Goal: Task Accomplishment & Management: Complete application form

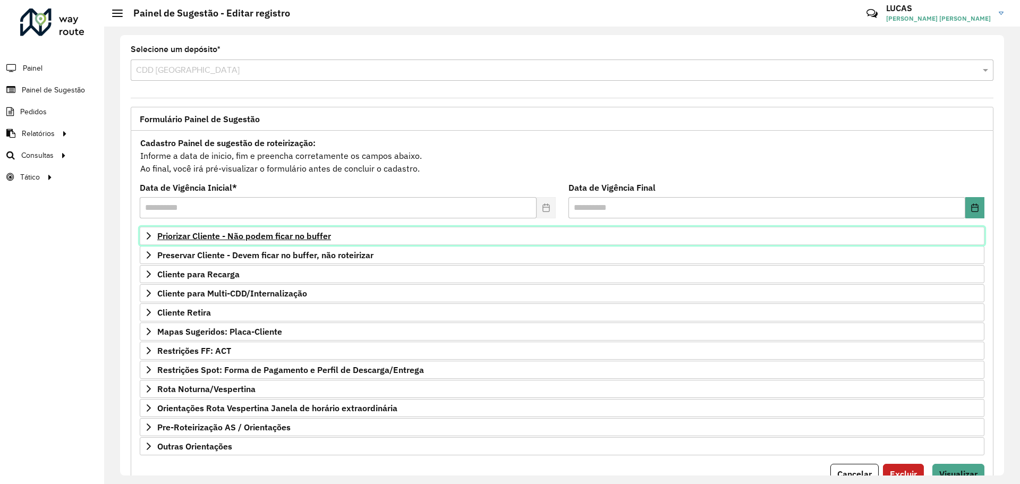
click at [167, 239] on span "Priorizar Cliente - Não podem ficar no buffer" at bounding box center [244, 236] width 174 height 8
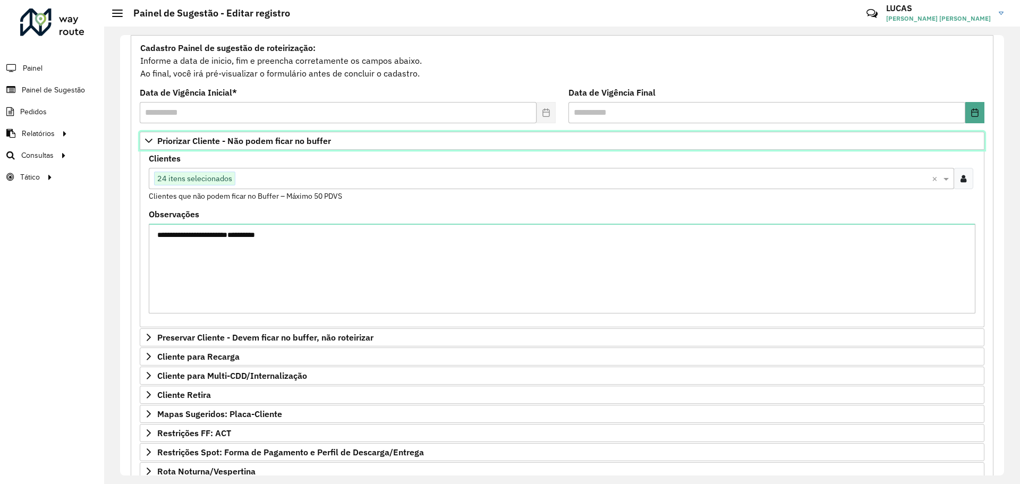
scroll to position [106, 0]
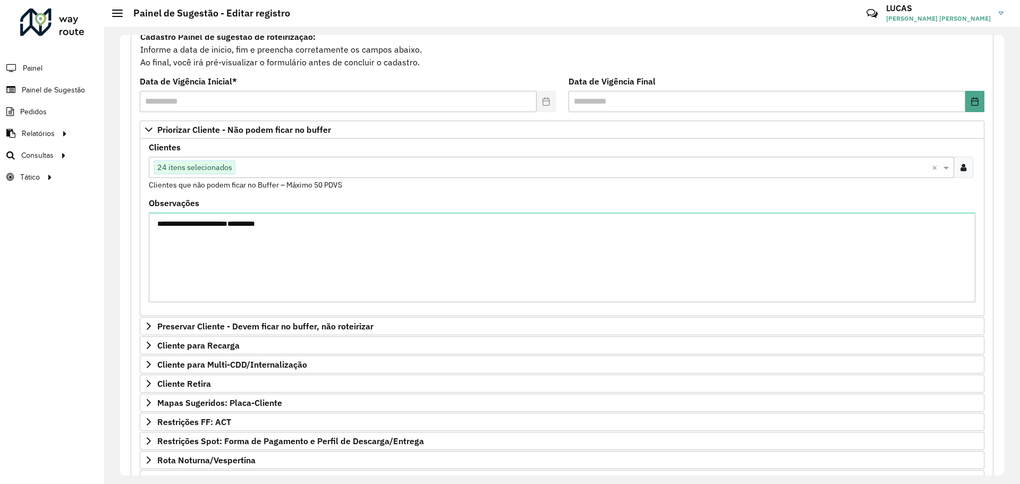
click at [263, 171] on input "text" at bounding box center [583, 167] width 696 height 13
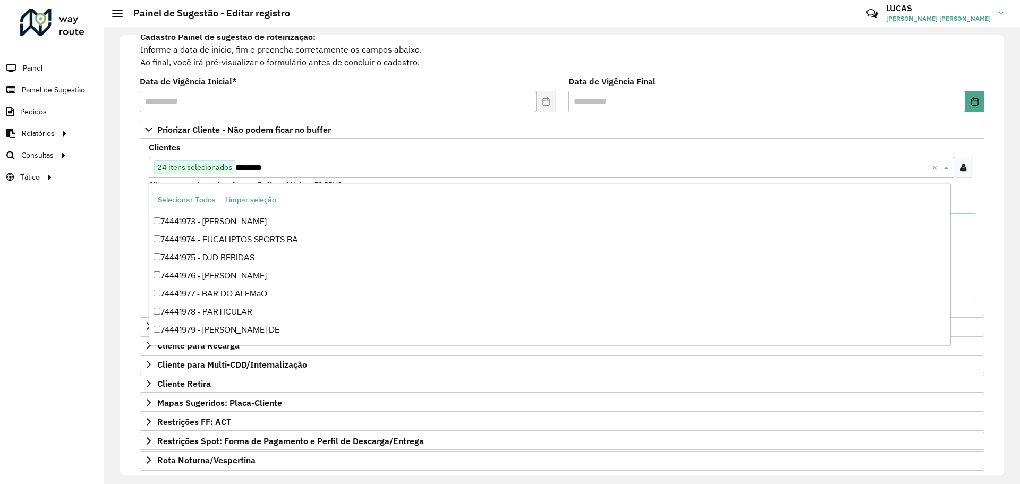
scroll to position [0, 0]
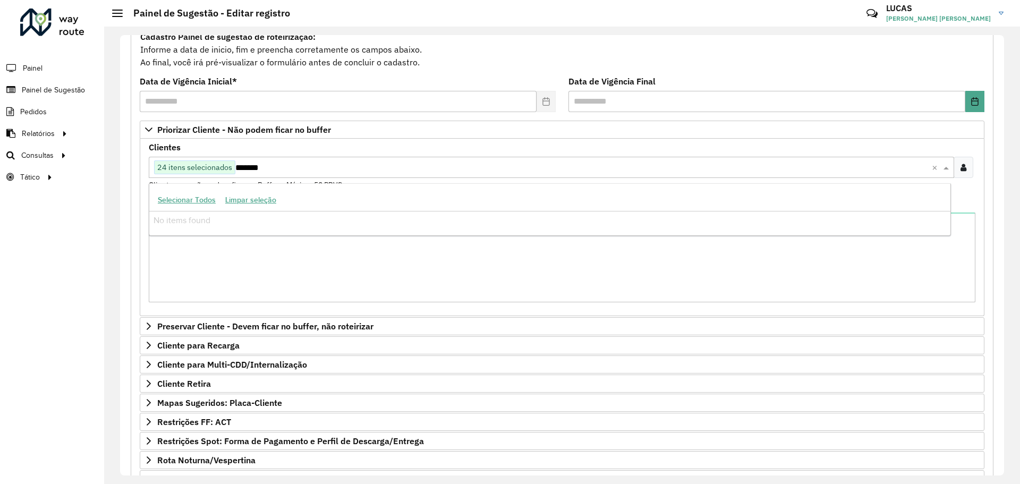
type input "********"
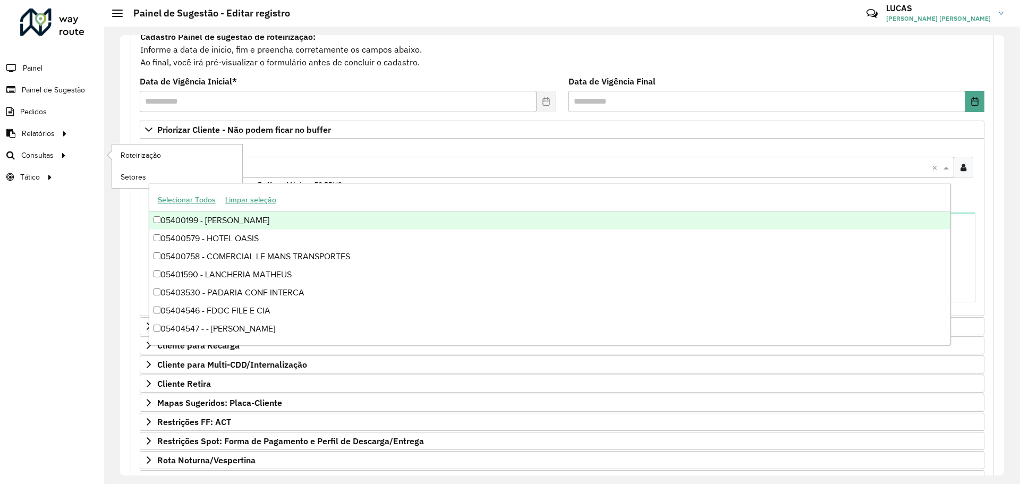
click at [99, 158] on li "Consultas Roteirização Setores" at bounding box center [52, 155] width 104 height 22
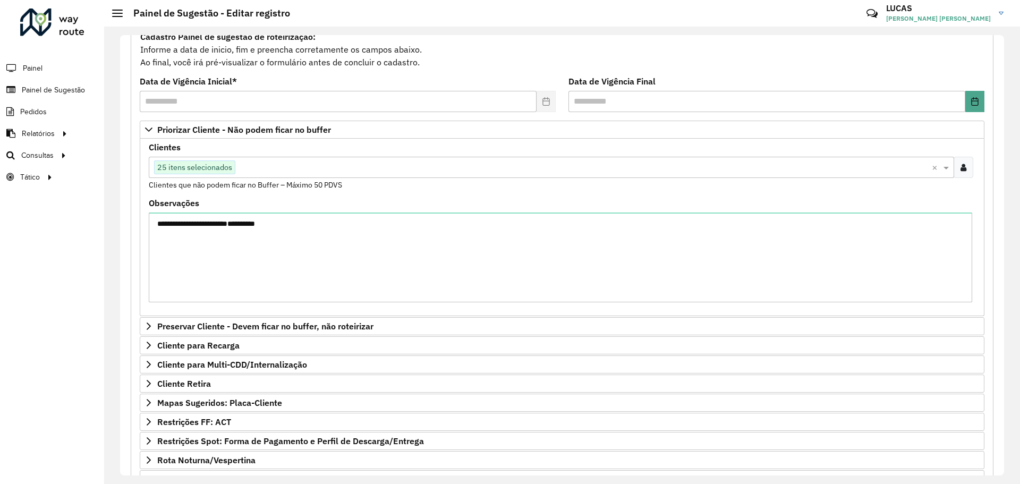
scroll to position [106, 0]
click at [161, 345] on span "Cliente para Recarga" at bounding box center [198, 345] width 82 height 8
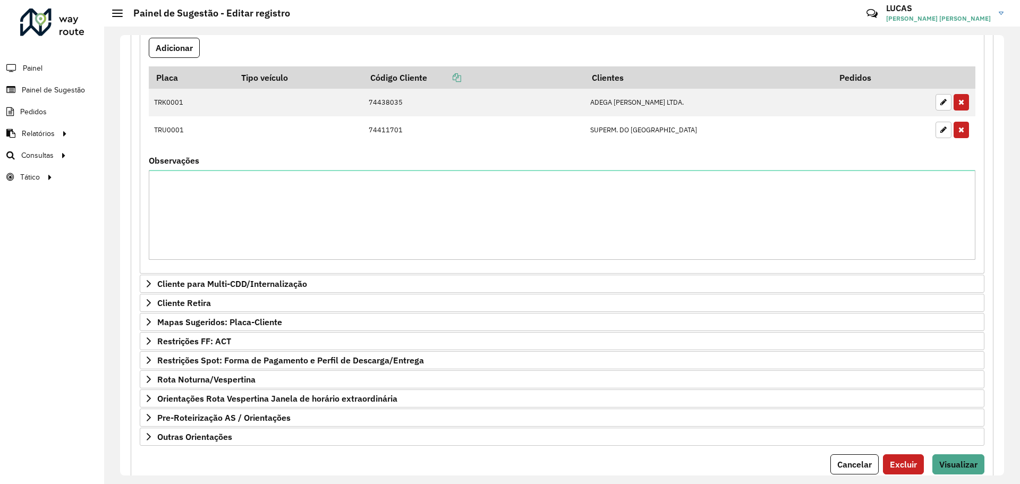
scroll to position [531, 0]
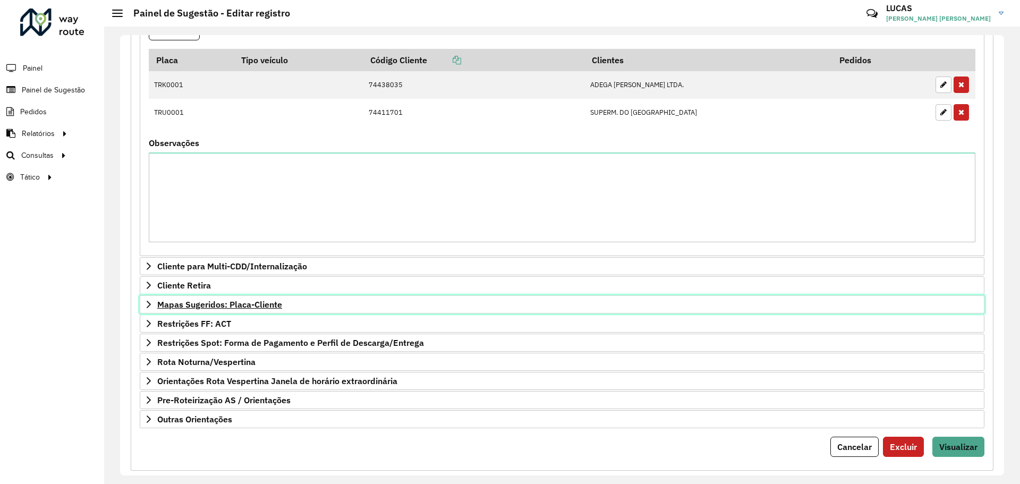
click at [153, 300] on link "Mapas Sugeridos: Placa-Cliente" at bounding box center [562, 304] width 845 height 18
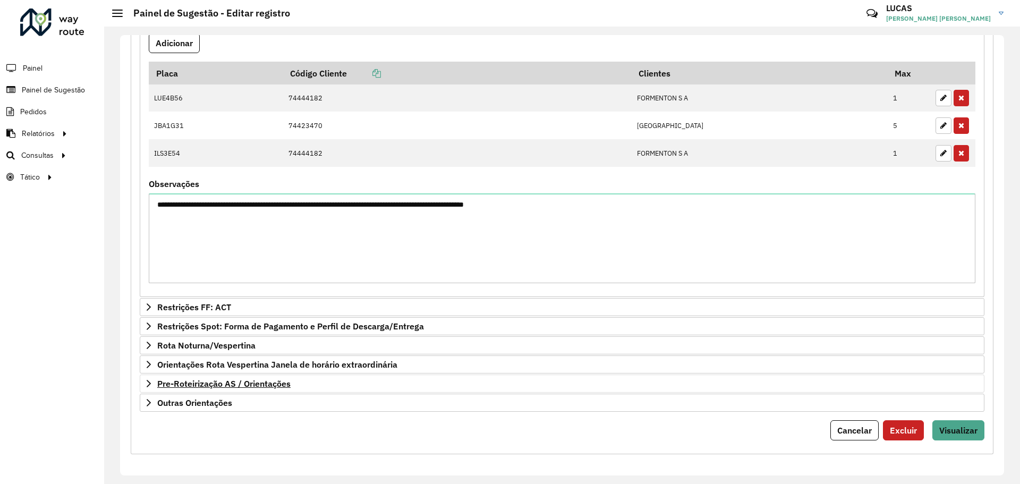
scroll to position [862, 0]
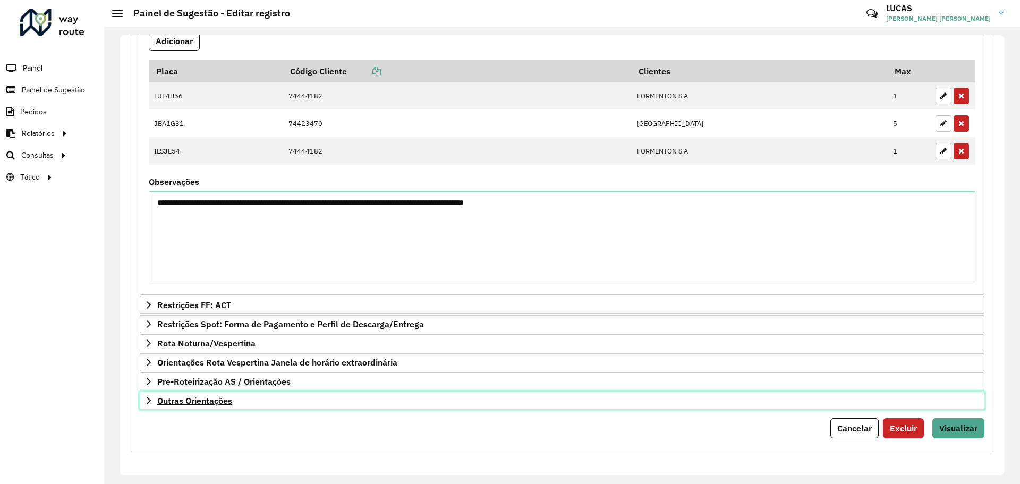
click at [152, 402] on icon at bounding box center [148, 400] width 8 height 8
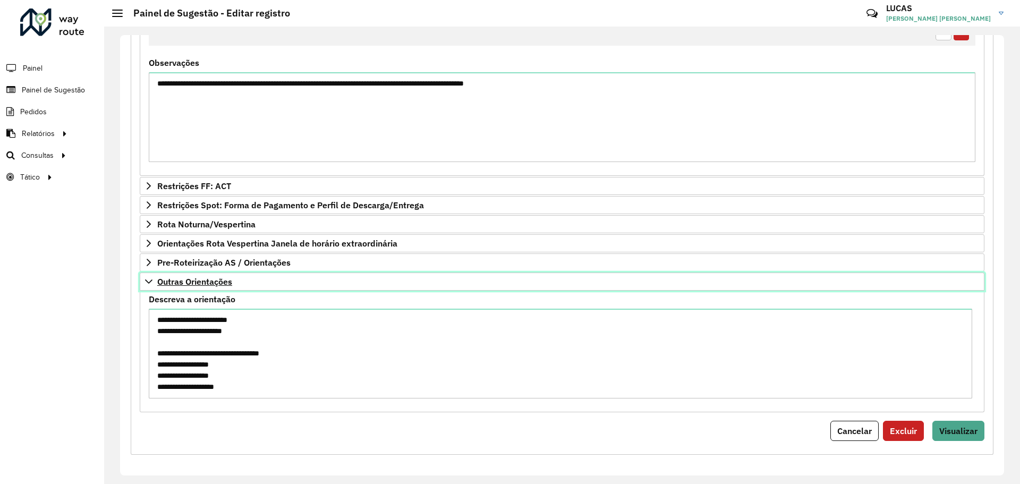
scroll to position [983, 0]
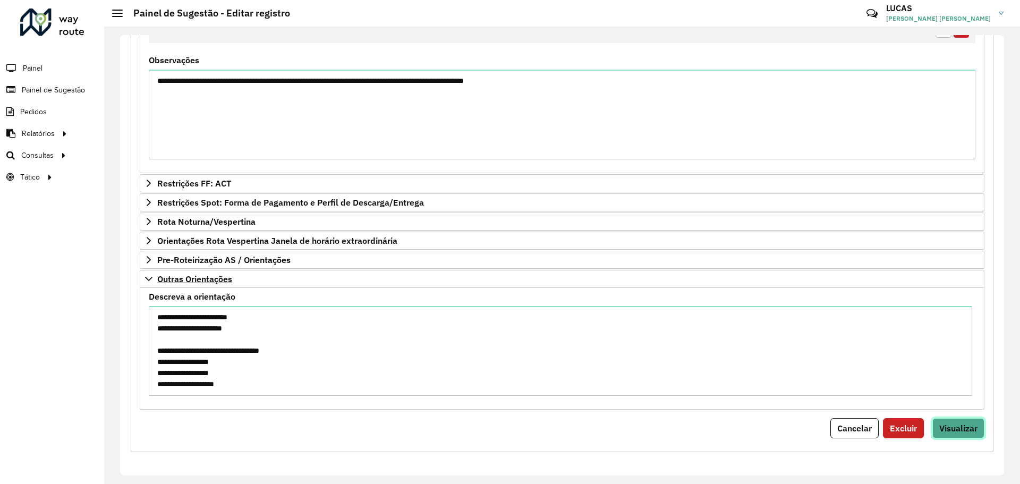
click at [960, 430] on span "Visualizar" at bounding box center [958, 428] width 38 height 11
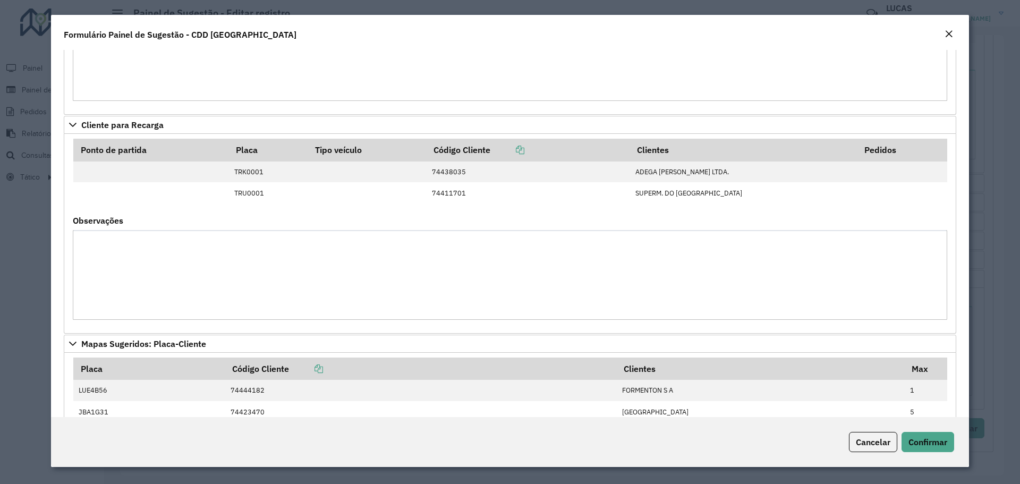
scroll to position [691, 0]
click at [929, 439] on span "Confirmar" at bounding box center [927, 442] width 39 height 11
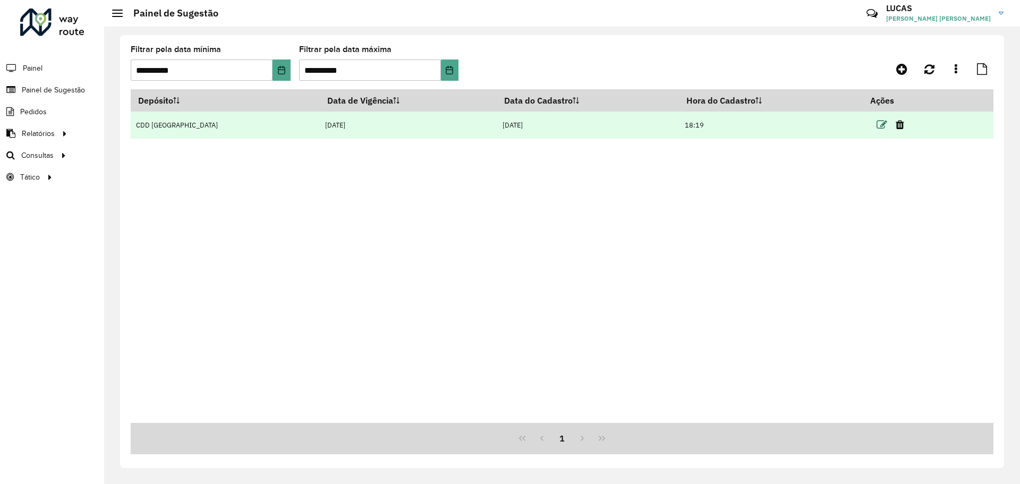
click at [876, 125] on icon at bounding box center [881, 125] width 11 height 11
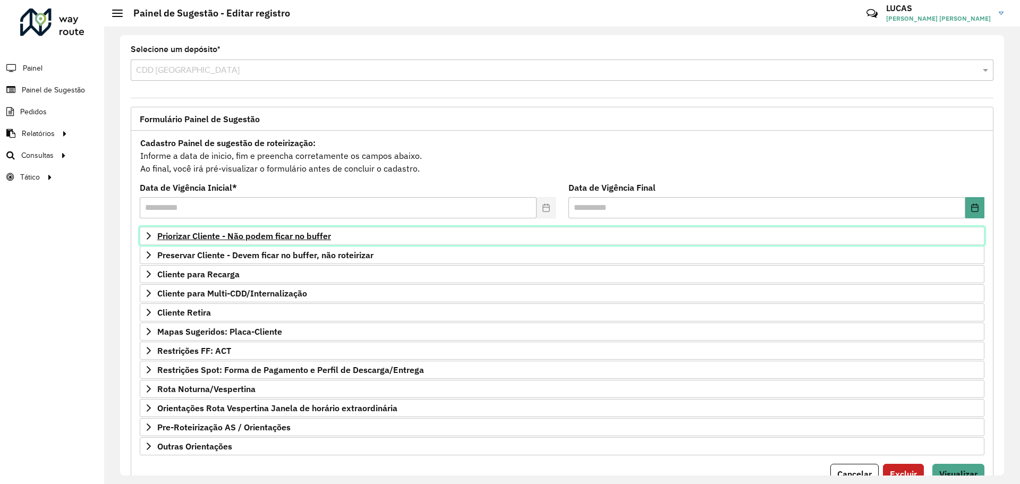
click at [182, 236] on span "Priorizar Cliente - Não podem ficar no buffer" at bounding box center [244, 236] width 174 height 8
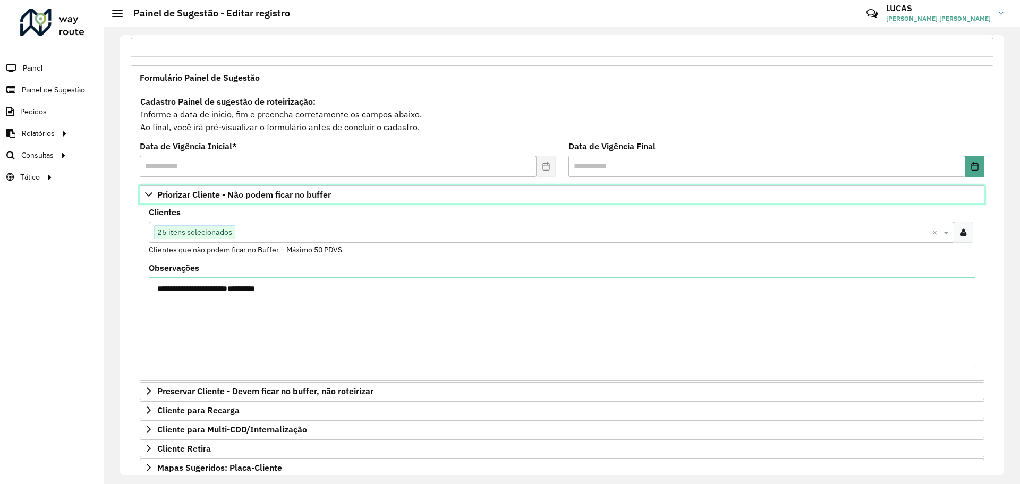
scroll to position [106, 0]
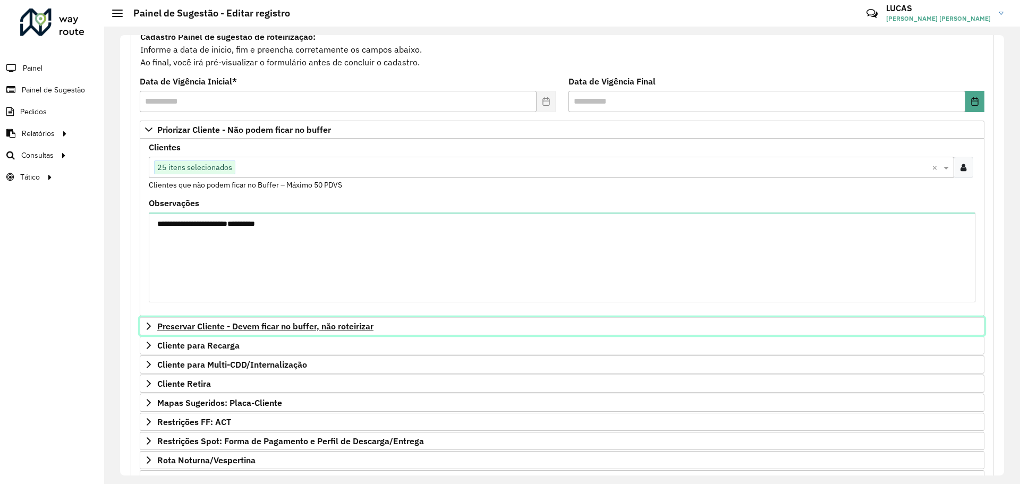
click at [154, 325] on link "Preservar Cliente - Devem ficar no buffer, não roteirizar" at bounding box center [562, 326] width 845 height 18
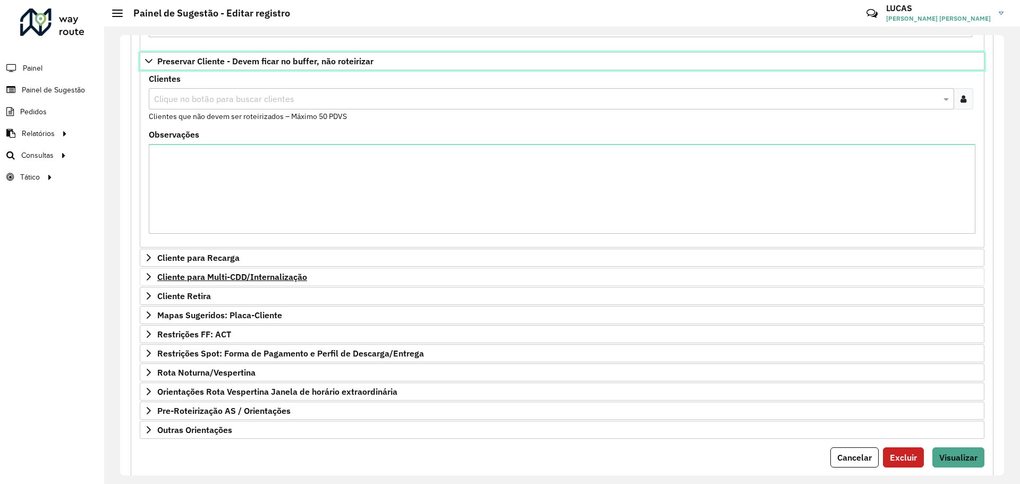
scroll to position [372, 0]
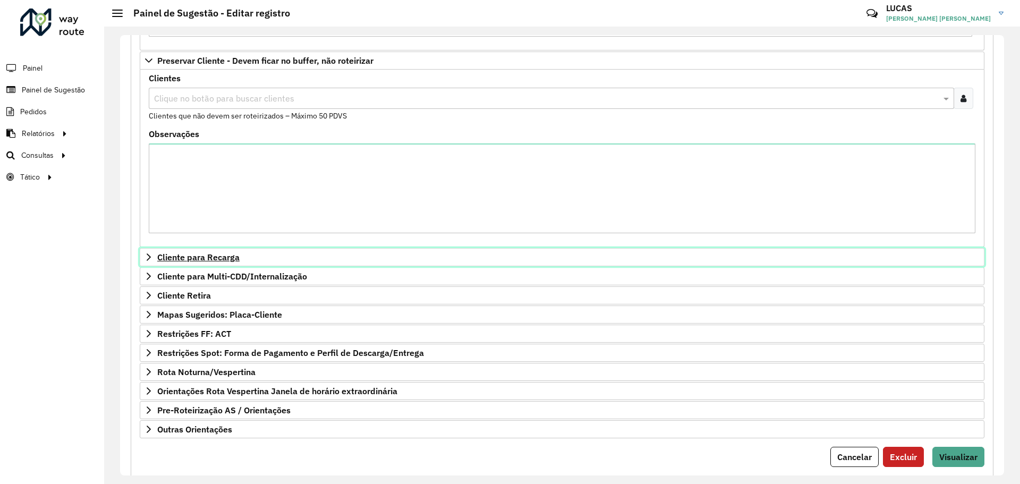
click at [153, 260] on link "Cliente para Recarga" at bounding box center [562, 257] width 845 height 18
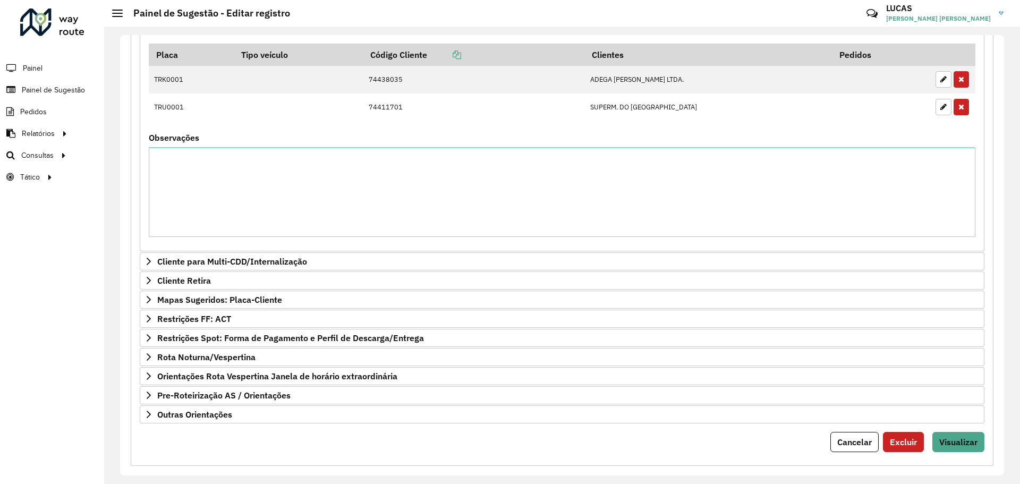
scroll to position [728, 0]
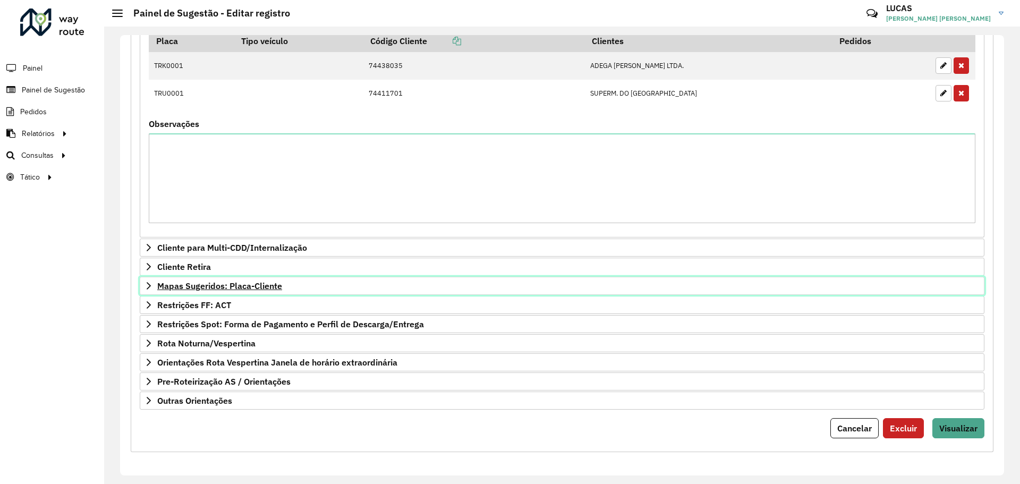
click at [148, 289] on icon at bounding box center [148, 286] width 8 height 8
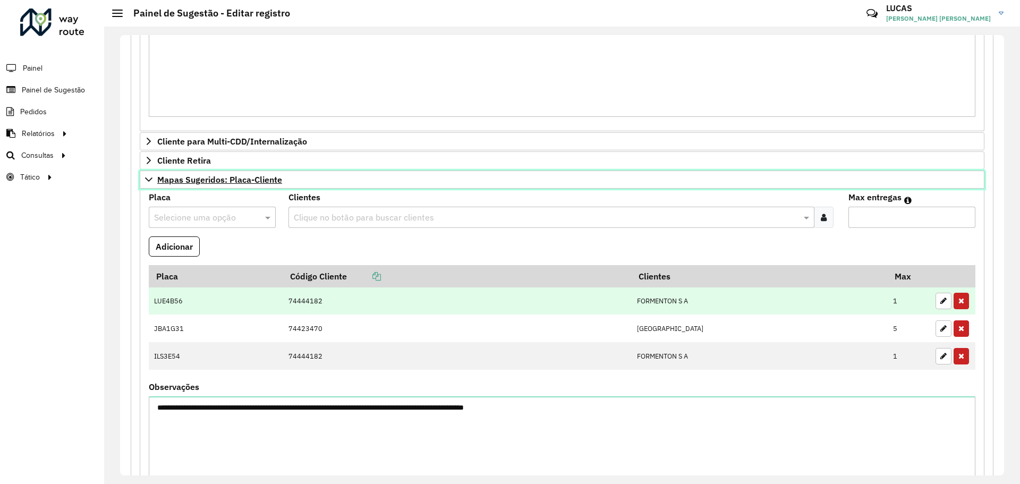
scroll to position [1039, 0]
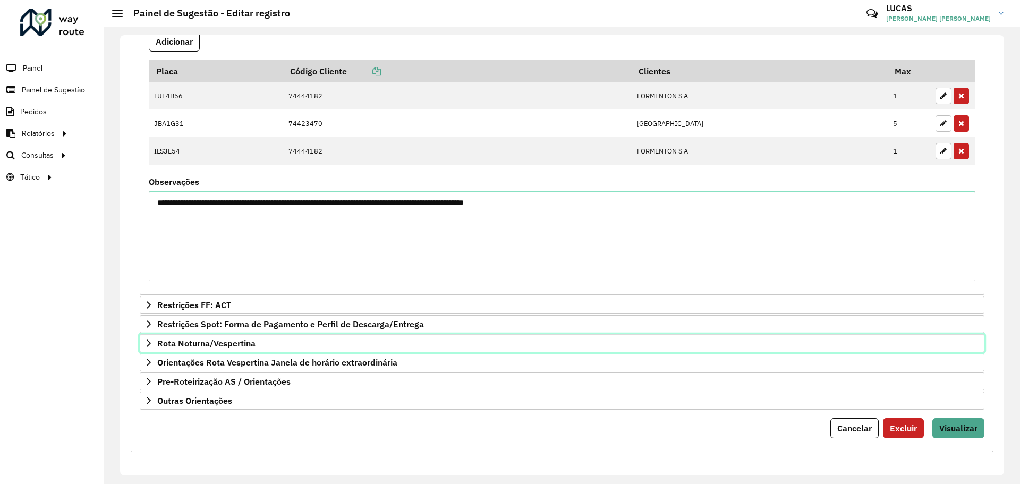
click at [229, 348] on link "Rota Noturna/Vespertina" at bounding box center [562, 343] width 845 height 18
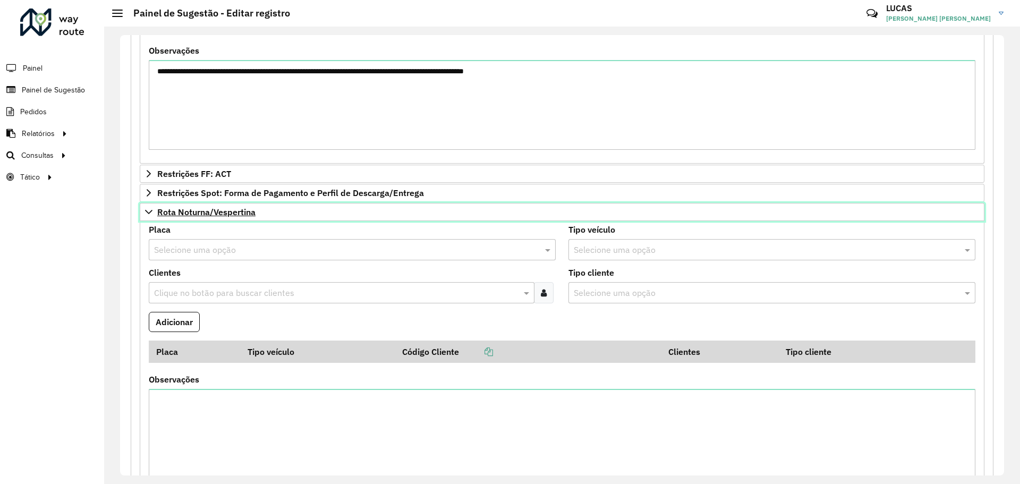
scroll to position [1198, 0]
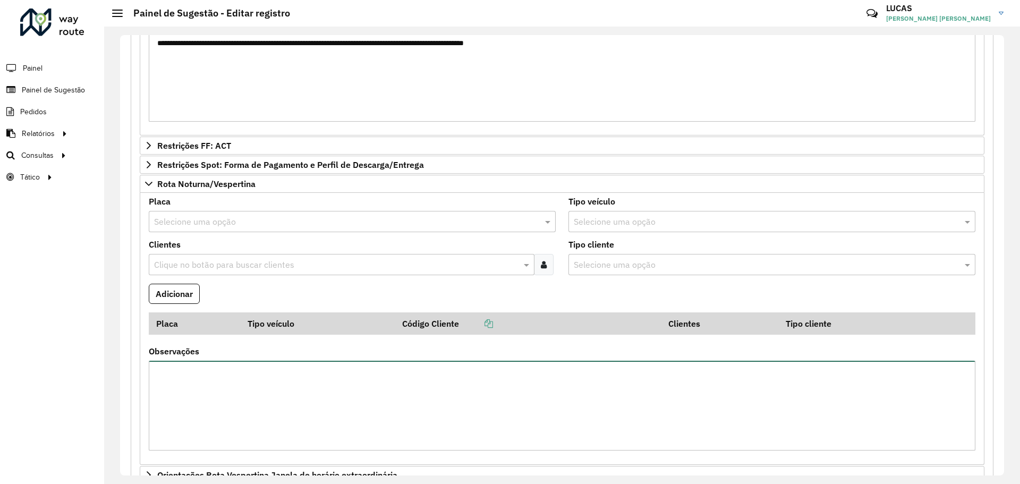
click at [206, 370] on textarea "Observações" at bounding box center [562, 406] width 827 height 90
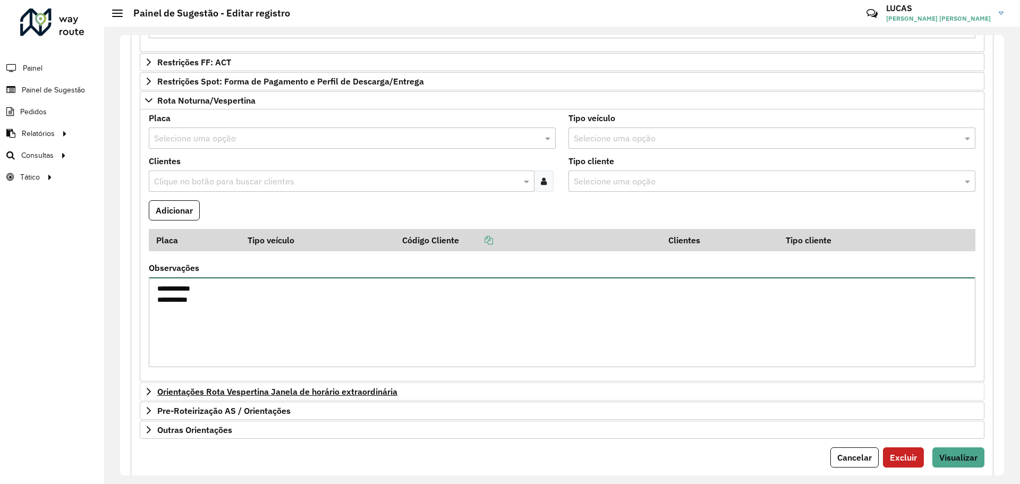
scroll to position [1311, 0]
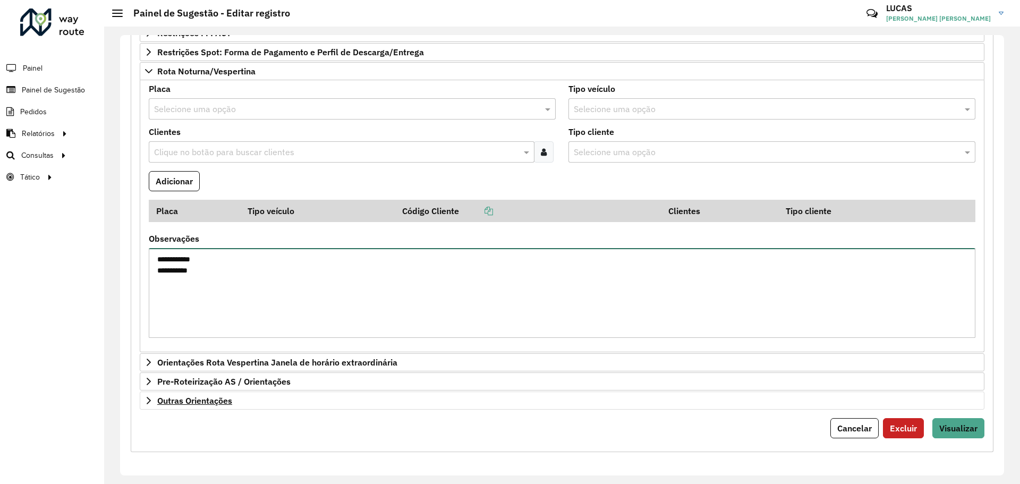
type textarea "**********"
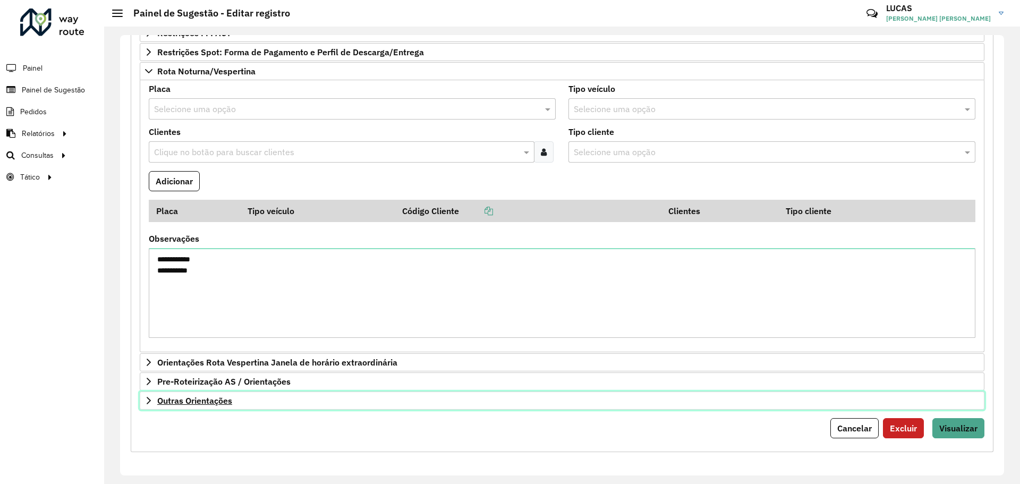
click at [219, 401] on span "Outras Orientações" at bounding box center [194, 400] width 75 height 8
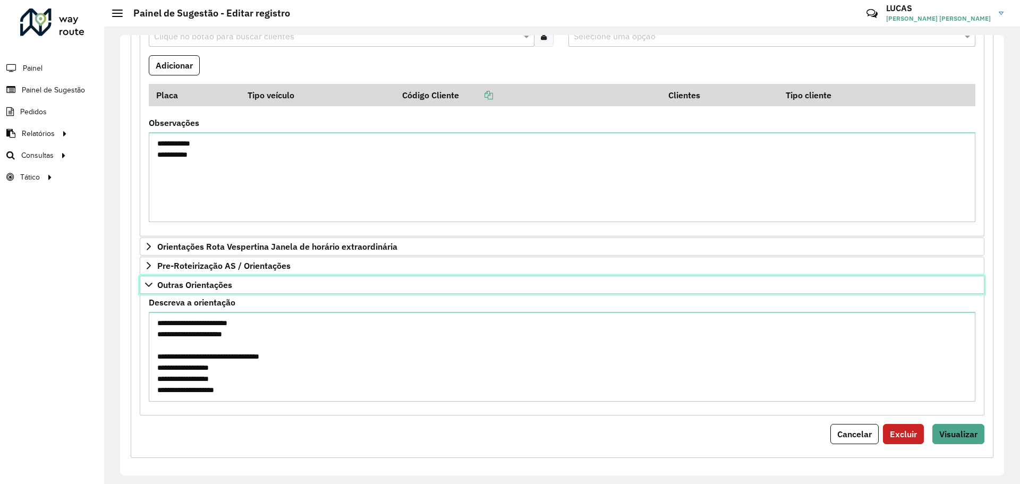
scroll to position [1433, 0]
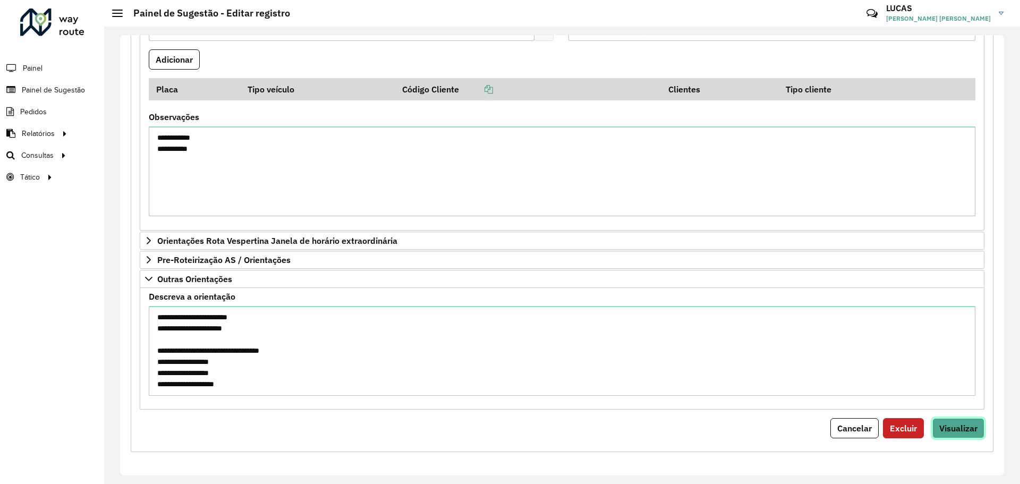
click at [964, 424] on span "Visualizar" at bounding box center [958, 428] width 38 height 11
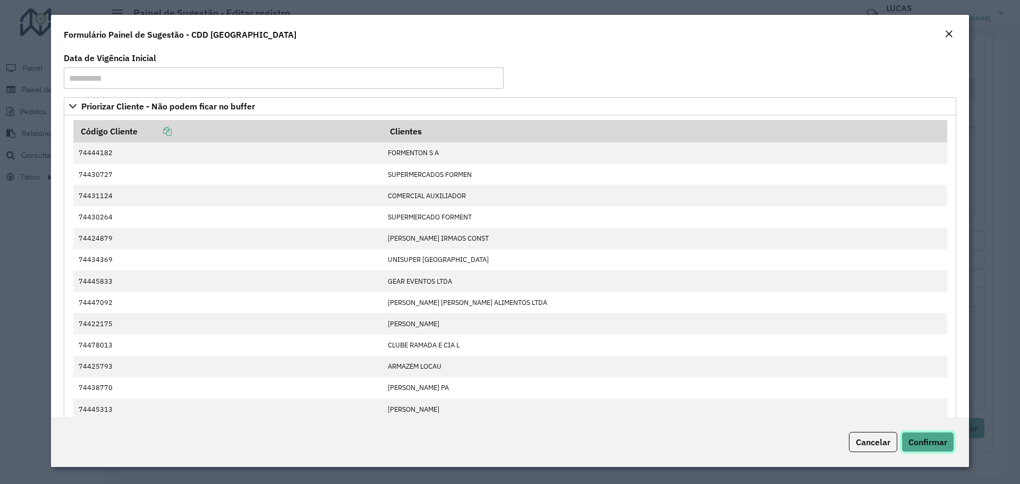
click at [941, 442] on span "Confirmar" at bounding box center [927, 442] width 39 height 11
